Goal: Find specific page/section: Find specific page/section

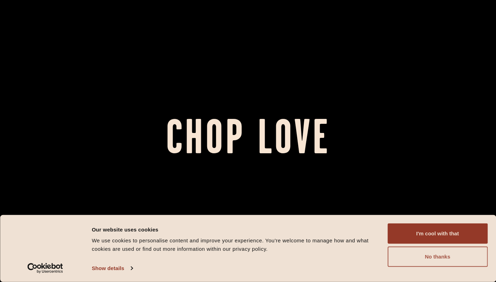
click at [456, 248] on button "No thanks" at bounding box center [438, 256] width 100 height 20
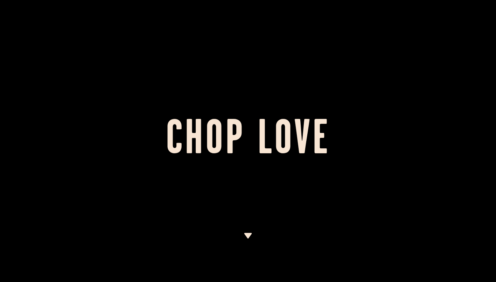
click at [494, 25] on div at bounding box center [248, 141] width 496 height 282
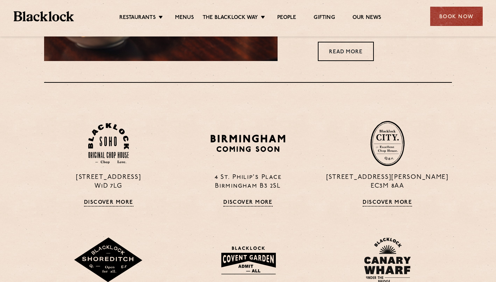
scroll to position [450, 0]
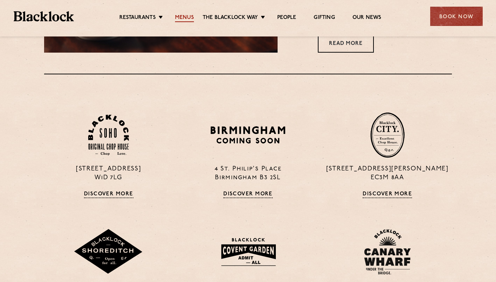
click at [191, 18] on link "Menus" at bounding box center [184, 18] width 19 height 8
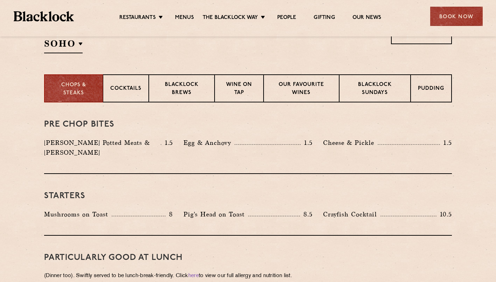
scroll to position [251, 0]
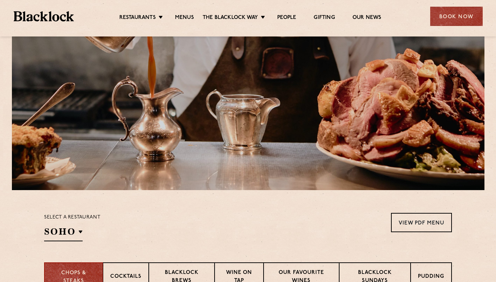
scroll to position [0, 0]
